Goal: Navigation & Orientation: Find specific page/section

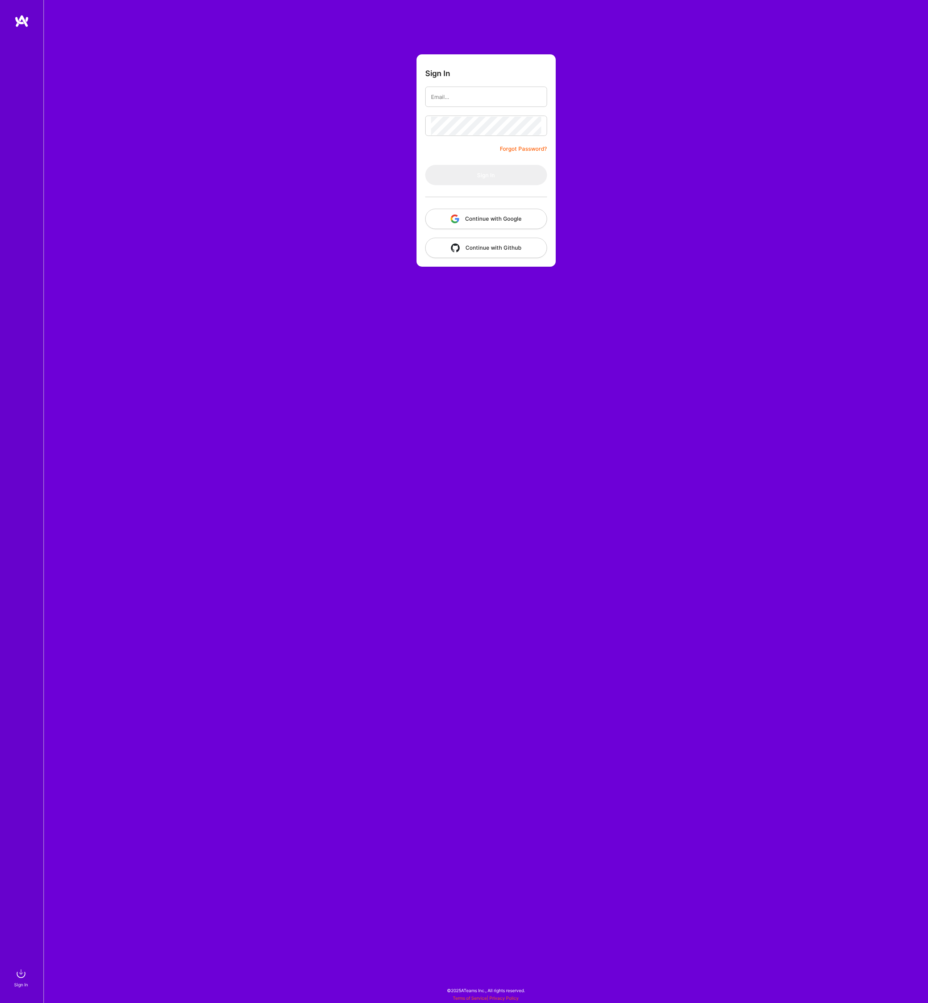
click at [482, 220] on button "Continue with Google" at bounding box center [486, 219] width 122 height 20
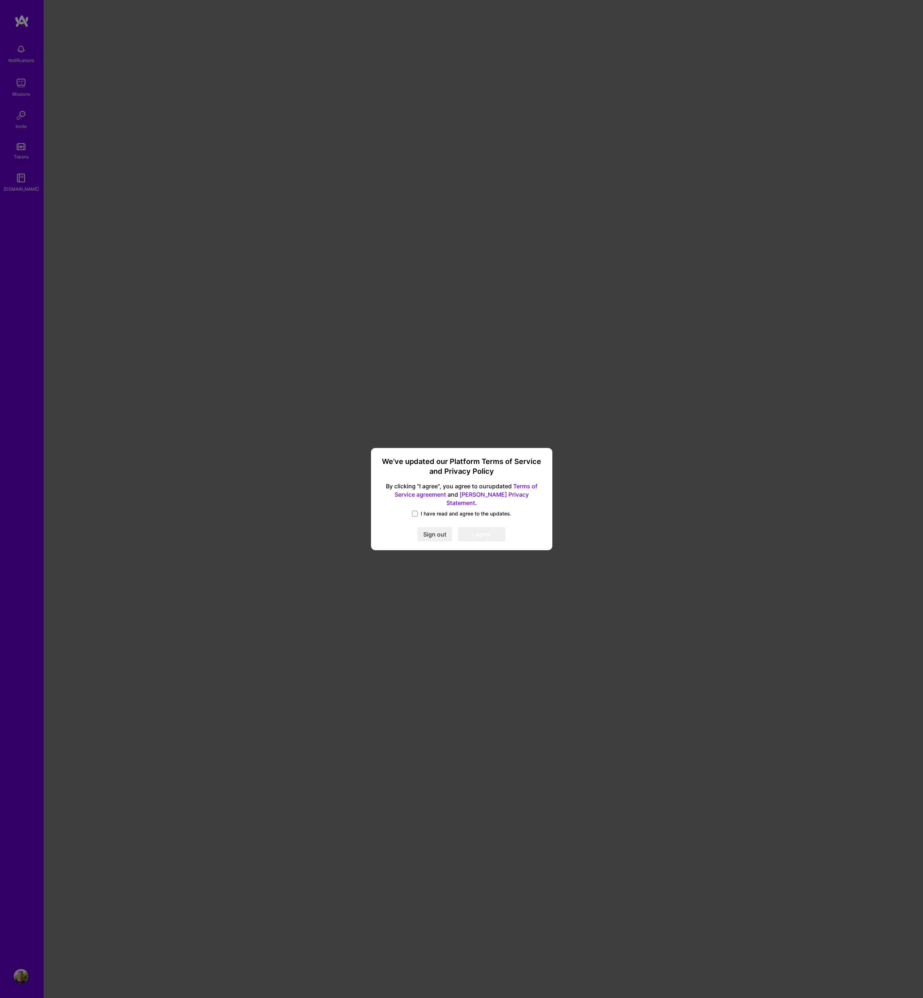
click at [442, 511] on span "I have read and agree to the updates." at bounding box center [465, 513] width 91 height 7
click at [0, 0] on input "I have read and agree to the updates." at bounding box center [0, 0] width 0 height 0
click at [480, 534] on button "I agree" at bounding box center [481, 534] width 47 height 14
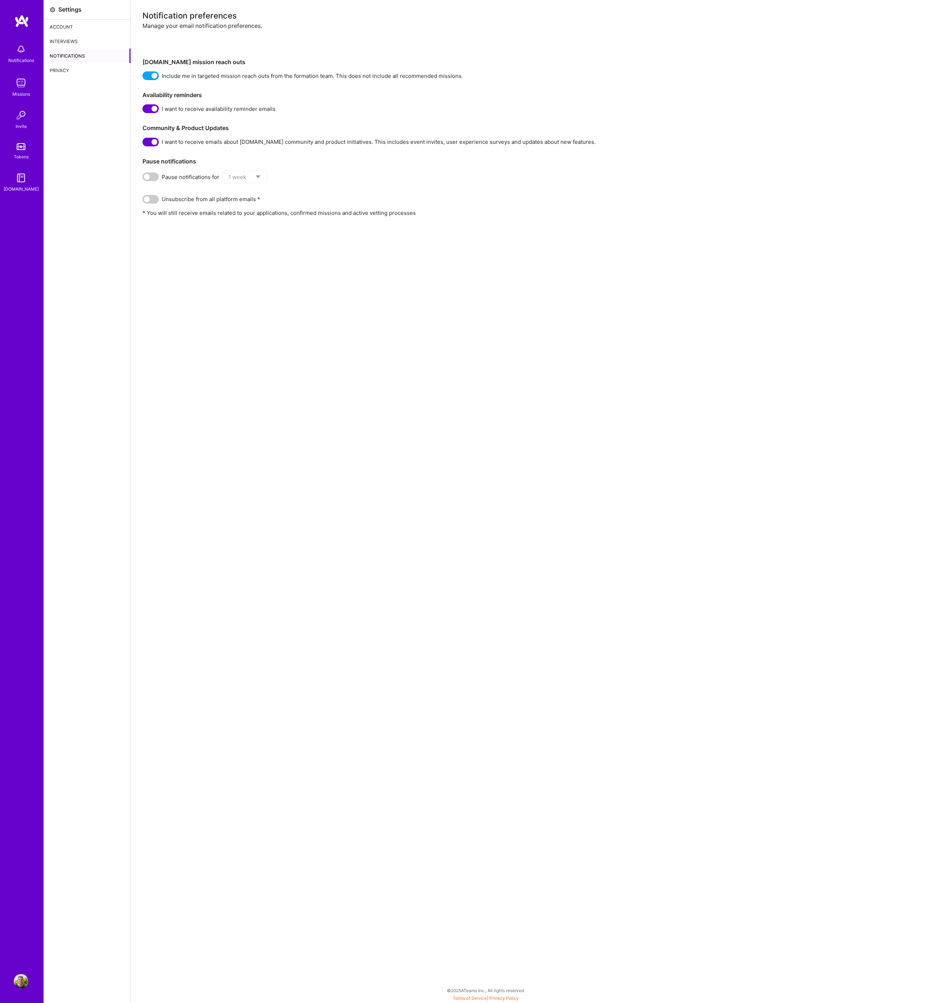
click at [20, 55] on img at bounding box center [21, 49] width 14 height 14
click at [28, 88] on img at bounding box center [21, 83] width 14 height 14
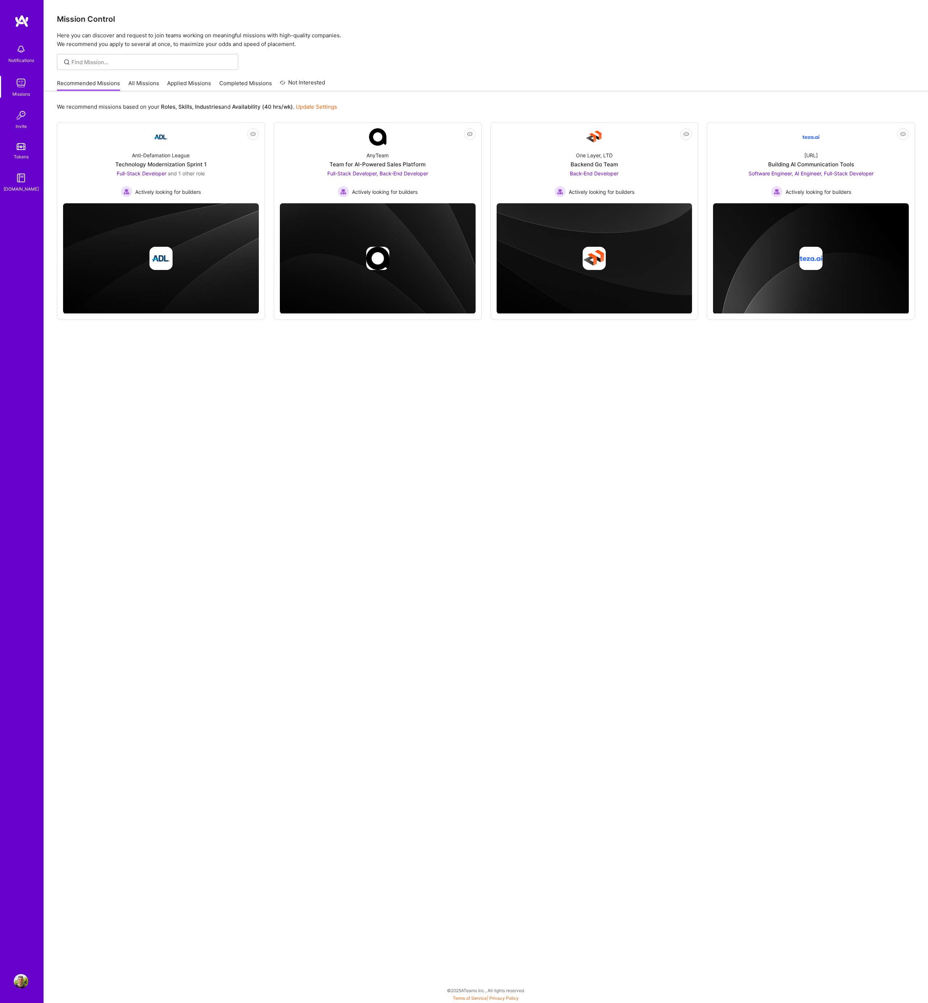
click at [26, 24] on img at bounding box center [21, 20] width 14 height 13
